Goal: Task Accomplishment & Management: Manage account settings

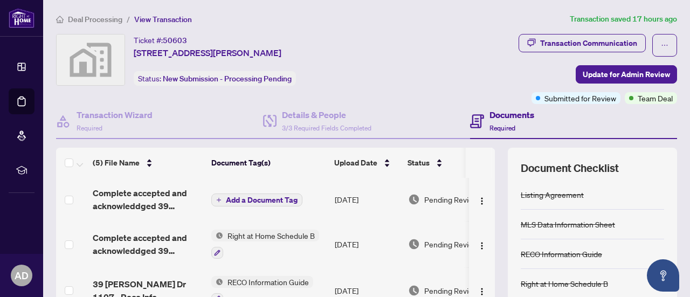
click at [498, 116] on h4 "Documents" at bounding box center [512, 114] width 45 height 13
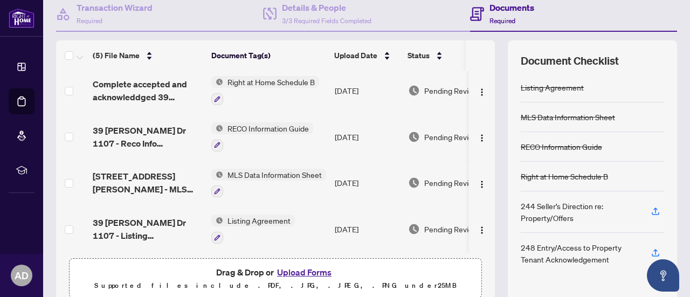
scroll to position [153, 0]
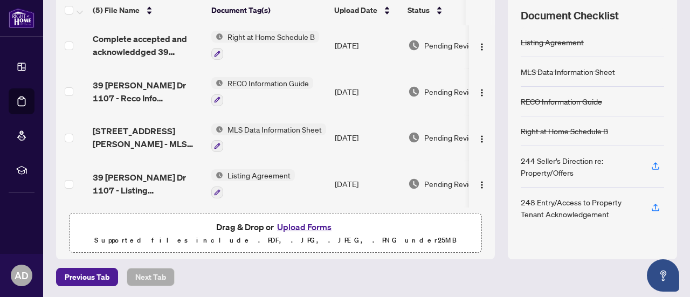
click at [282, 225] on button "Upload Forms" at bounding box center [304, 227] width 61 height 14
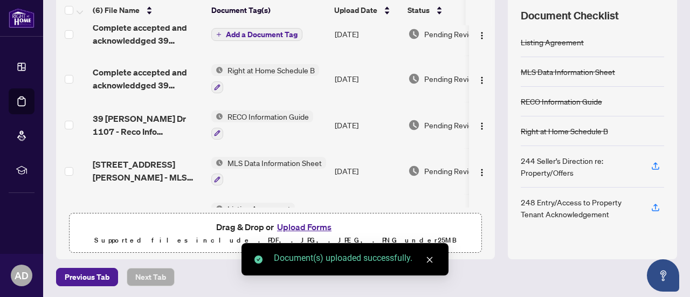
click at [290, 225] on button "Upload Forms" at bounding box center [304, 227] width 61 height 14
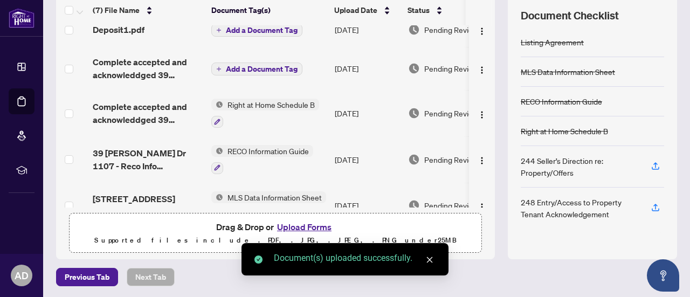
click at [279, 223] on button "Upload Forms" at bounding box center [304, 227] width 61 height 14
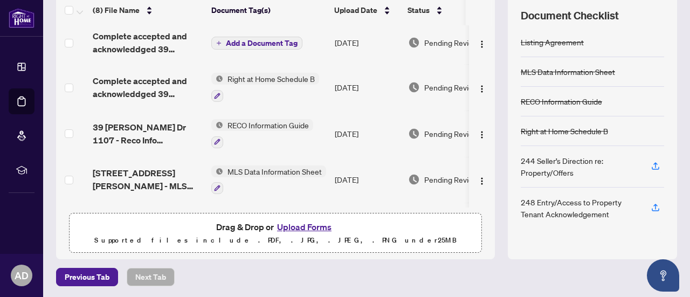
scroll to position [0, 0]
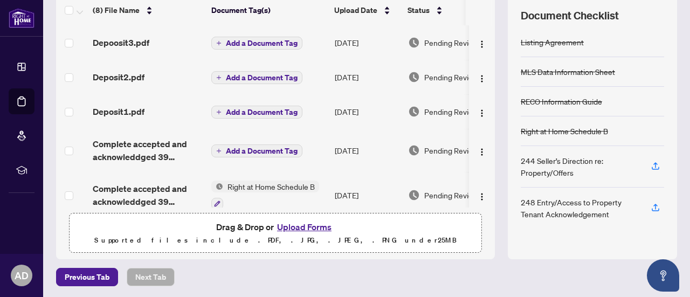
click at [271, 147] on span "Add a Document Tag" at bounding box center [262, 151] width 72 height 8
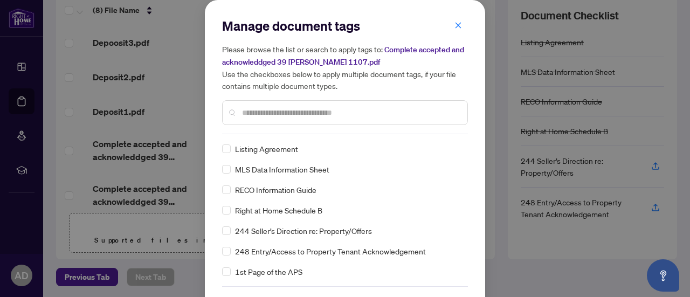
click at [268, 113] on input "text" at bounding box center [350, 113] width 217 height 12
type input "*"
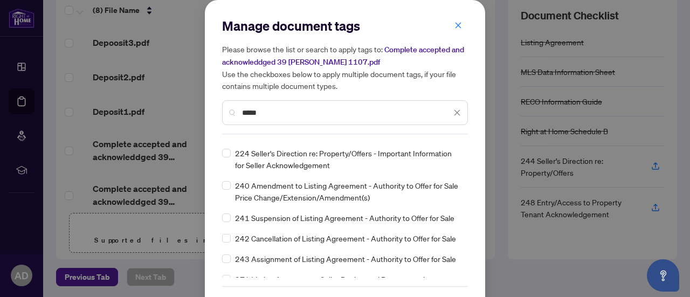
scroll to position [539, 0]
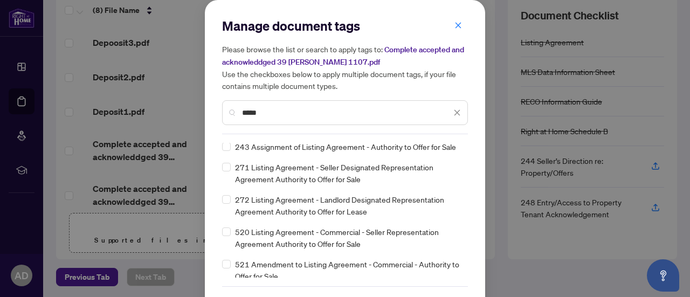
drag, startPoint x: 263, startPoint y: 114, endPoint x: 221, endPoint y: 107, distance: 42.6
click at [222, 107] on div "*****" at bounding box center [345, 112] width 246 height 25
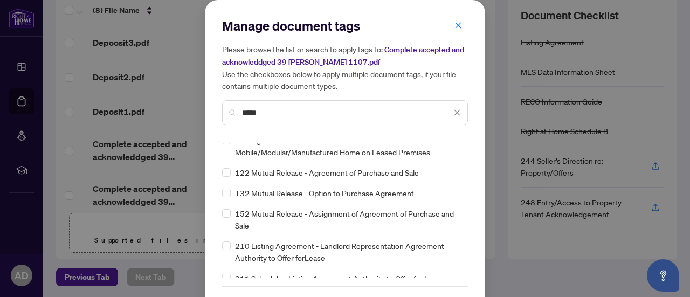
scroll to position [0, 0]
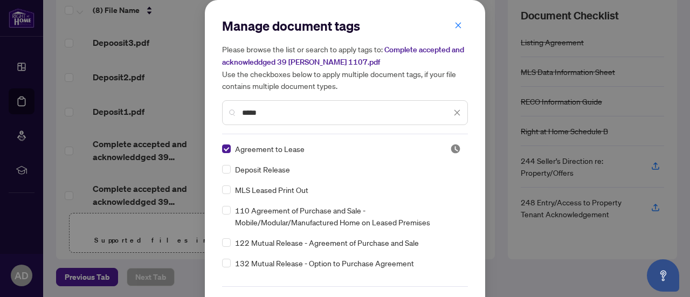
click at [268, 112] on input "*****" at bounding box center [346, 113] width 209 height 12
type input "*"
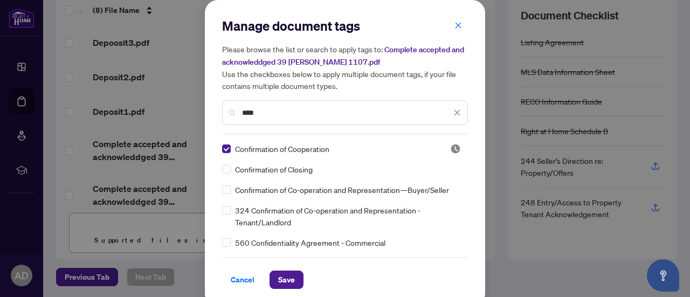
drag, startPoint x: 267, startPoint y: 114, endPoint x: 182, endPoint y: 99, distance: 86.0
click at [182, 99] on div "Manage document tags Please browse the list or search to apply tags to: Complet…" at bounding box center [345, 148] width 690 height 297
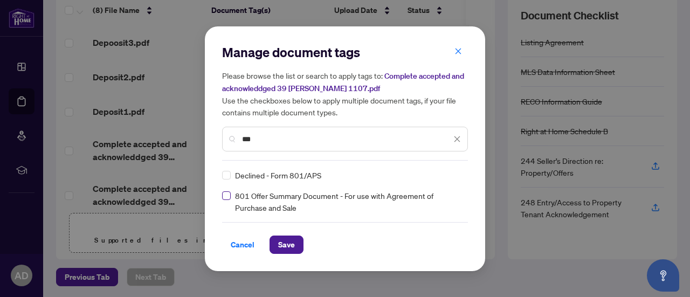
type input "***"
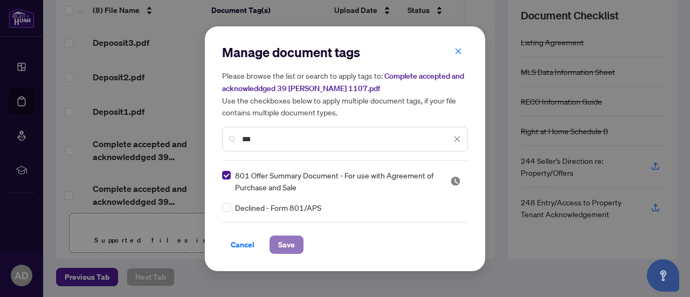
click at [291, 246] on span "Save" at bounding box center [286, 244] width 17 height 17
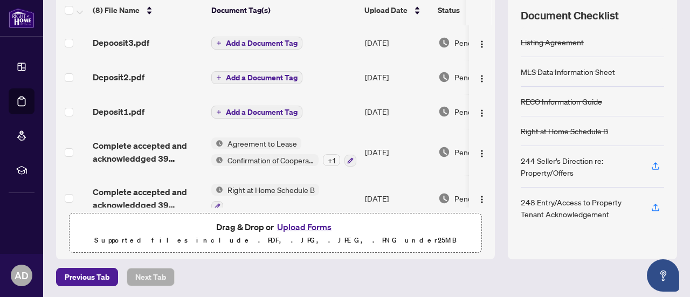
click at [239, 112] on span "Add a Document Tag" at bounding box center [262, 112] width 72 height 8
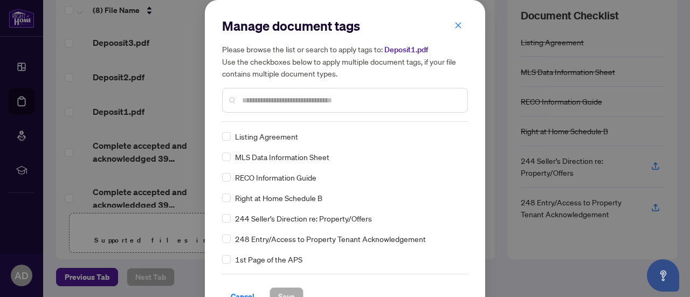
click at [272, 103] on input "text" at bounding box center [350, 100] width 217 height 12
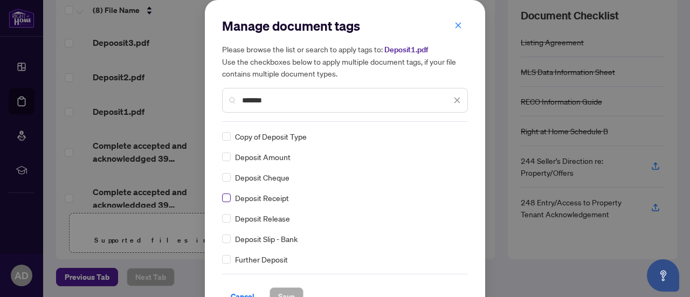
type input "*******"
click at [286, 291] on span "Save" at bounding box center [286, 296] width 17 height 17
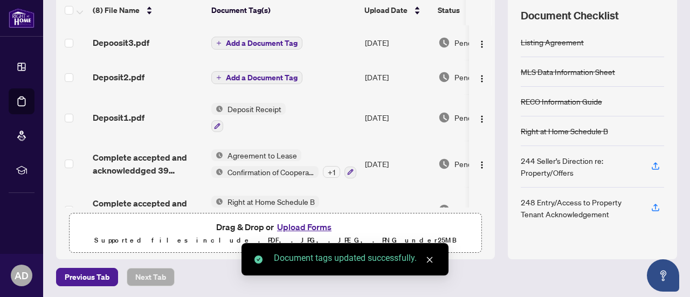
click at [267, 74] on span "Add a Document Tag" at bounding box center [262, 78] width 72 height 8
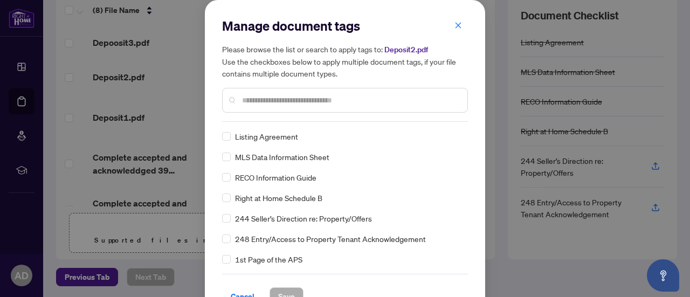
click at [295, 100] on input "text" at bounding box center [350, 100] width 217 height 12
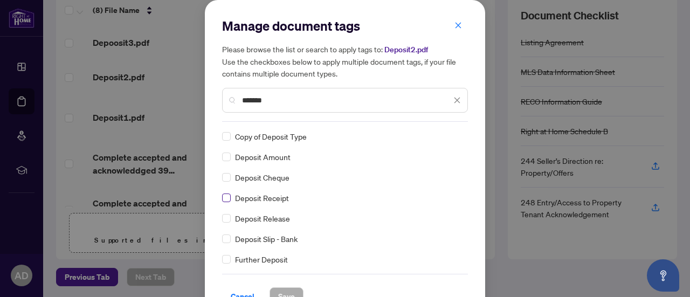
type input "*******"
click at [280, 291] on span "Save" at bounding box center [286, 296] width 17 height 17
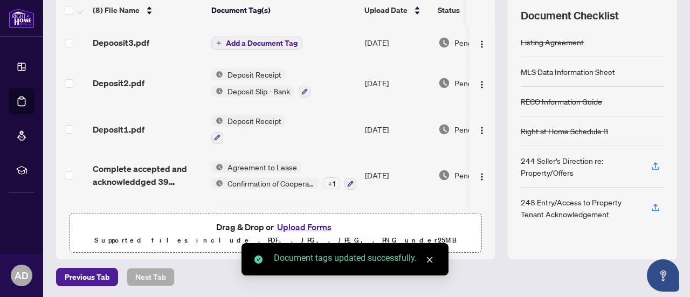
click at [258, 42] on span "Add a Document Tag" at bounding box center [262, 43] width 72 height 8
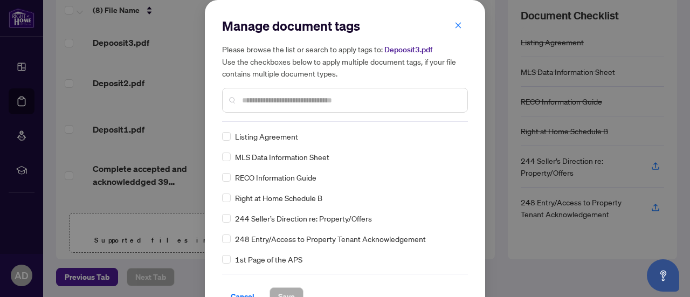
click at [281, 108] on div at bounding box center [345, 100] width 246 height 25
click at [274, 92] on div at bounding box center [345, 100] width 246 height 25
click at [274, 93] on div at bounding box center [345, 100] width 246 height 25
click at [274, 95] on input "text" at bounding box center [350, 100] width 217 height 12
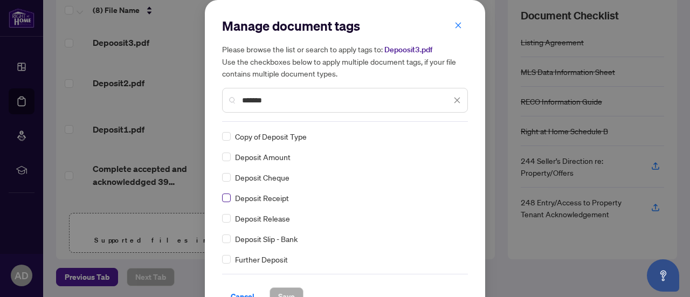
type input "*******"
click at [290, 291] on button "Save" at bounding box center [287, 296] width 34 height 18
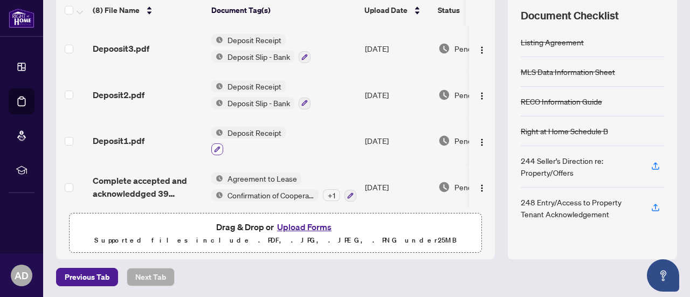
click at [216, 148] on icon "button" at bounding box center [218, 150] width 6 height 6
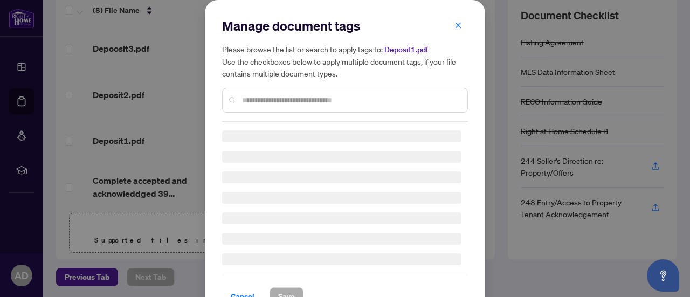
click at [293, 100] on input "text" at bounding box center [350, 100] width 217 height 12
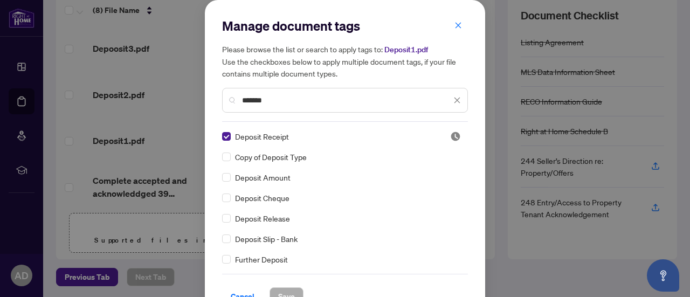
type input "*******"
click at [285, 293] on span "Save" at bounding box center [286, 296] width 17 height 17
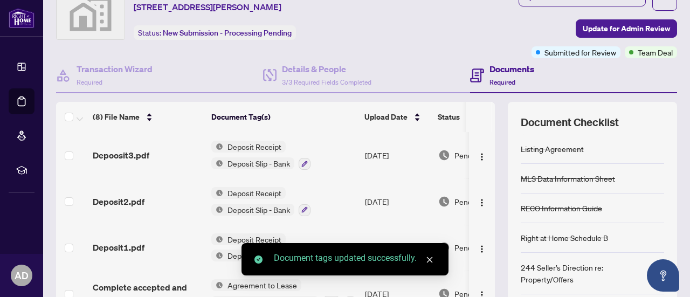
scroll to position [45, 0]
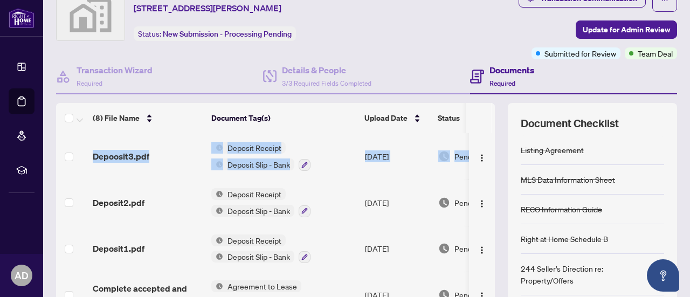
drag, startPoint x: 457, startPoint y: 134, endPoint x: 488, endPoint y: 129, distance: 31.6
click at [488, 129] on div "(8) File Name Document Tag(s) Upload Date Status Depoosit3.pdf Deposit Receipt …" at bounding box center [366, 235] width 621 height 264
click at [438, 141] on td "Pending Review" at bounding box center [480, 156] width 92 height 46
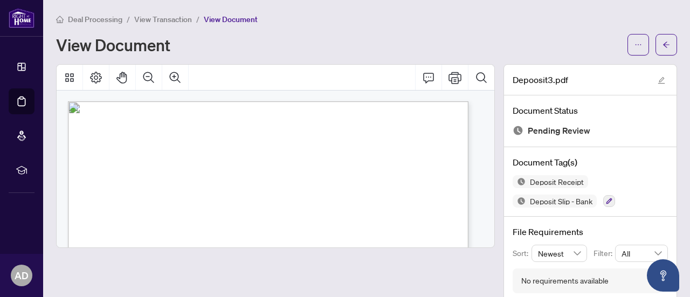
click at [334, 24] on div "Deal Processing / View Transaction / View Document" at bounding box center [366, 19] width 621 height 12
click at [171, 16] on span "View Transaction" at bounding box center [163, 20] width 58 height 10
